Goal: Obtain resource: Obtain resource

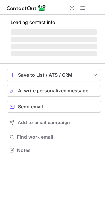
scroll to position [148, 105]
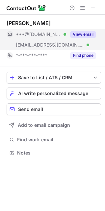
click at [75, 32] on button "View email" at bounding box center [83, 34] width 26 height 7
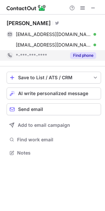
click at [84, 58] on button "Find phone" at bounding box center [83, 55] width 26 height 7
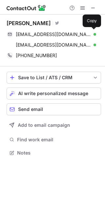
drag, startPoint x: 21, startPoint y: 33, endPoint x: 93, endPoint y: 20, distance: 73.1
click at [93, 20] on div "[PERSON_NAME] Visit Twitter profile" at bounding box center [54, 23] width 95 height 7
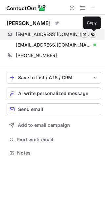
click at [92, 34] on span at bounding box center [92, 34] width 5 height 5
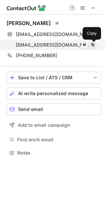
click at [95, 45] on span at bounding box center [92, 44] width 5 height 5
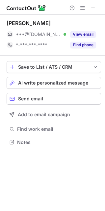
scroll to position [3, 3]
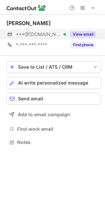
click at [83, 35] on button "View email" at bounding box center [83, 34] width 26 height 7
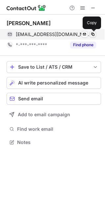
click at [94, 32] on span at bounding box center [92, 34] width 5 height 5
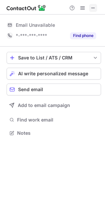
click at [92, 7] on span at bounding box center [93, 7] width 5 height 5
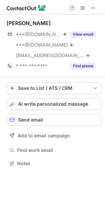
scroll to position [158, 105]
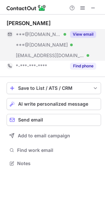
click at [79, 33] on button "View email" at bounding box center [83, 34] width 26 height 7
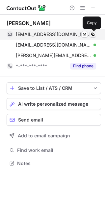
click at [93, 34] on span at bounding box center [92, 34] width 5 height 5
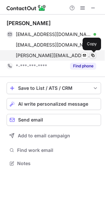
click at [93, 57] on span at bounding box center [92, 55] width 5 height 5
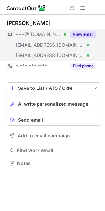
click at [79, 34] on button "View email" at bounding box center [83, 34] width 26 height 7
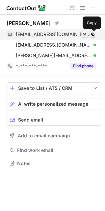
click at [94, 33] on span at bounding box center [92, 34] width 5 height 5
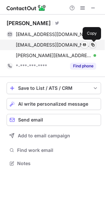
click at [92, 45] on span at bounding box center [92, 44] width 5 height 5
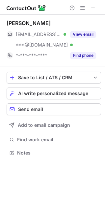
scroll to position [148, 105]
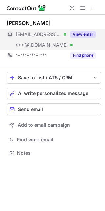
click at [85, 34] on button "View email" at bounding box center [83, 34] width 26 height 7
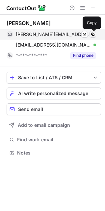
click at [94, 33] on span at bounding box center [92, 34] width 5 height 5
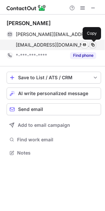
click at [94, 46] on span at bounding box center [92, 44] width 5 height 5
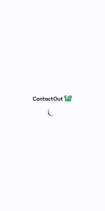
click at [91, 132] on div at bounding box center [52, 105] width 105 height 211
click at [101, 13] on div at bounding box center [52, 105] width 105 height 211
click at [70, 19] on div at bounding box center [52, 105] width 105 height 211
click at [80, 184] on div at bounding box center [52, 105] width 105 height 211
click at [57, 18] on div at bounding box center [52, 105] width 105 height 211
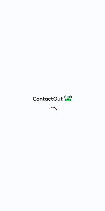
click at [56, 29] on div at bounding box center [52, 105] width 105 height 211
click at [74, 69] on div at bounding box center [52, 105] width 105 height 211
click at [34, 33] on div at bounding box center [52, 105] width 105 height 211
